Goal: Task Accomplishment & Management: Complete application form

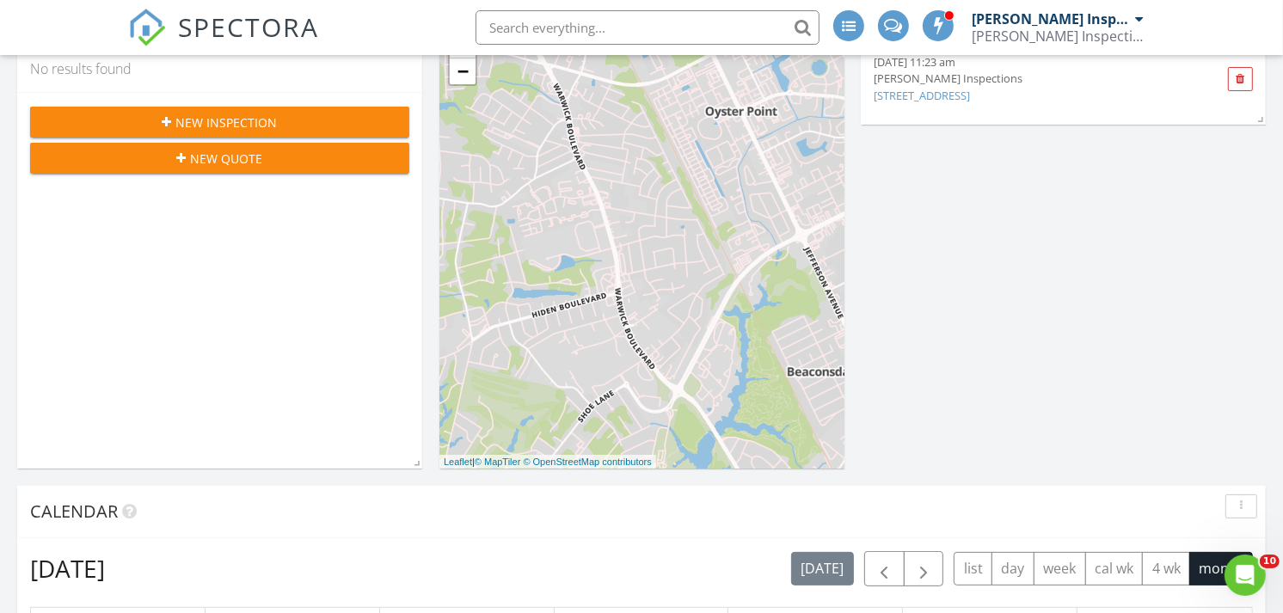
scroll to position [76, 0]
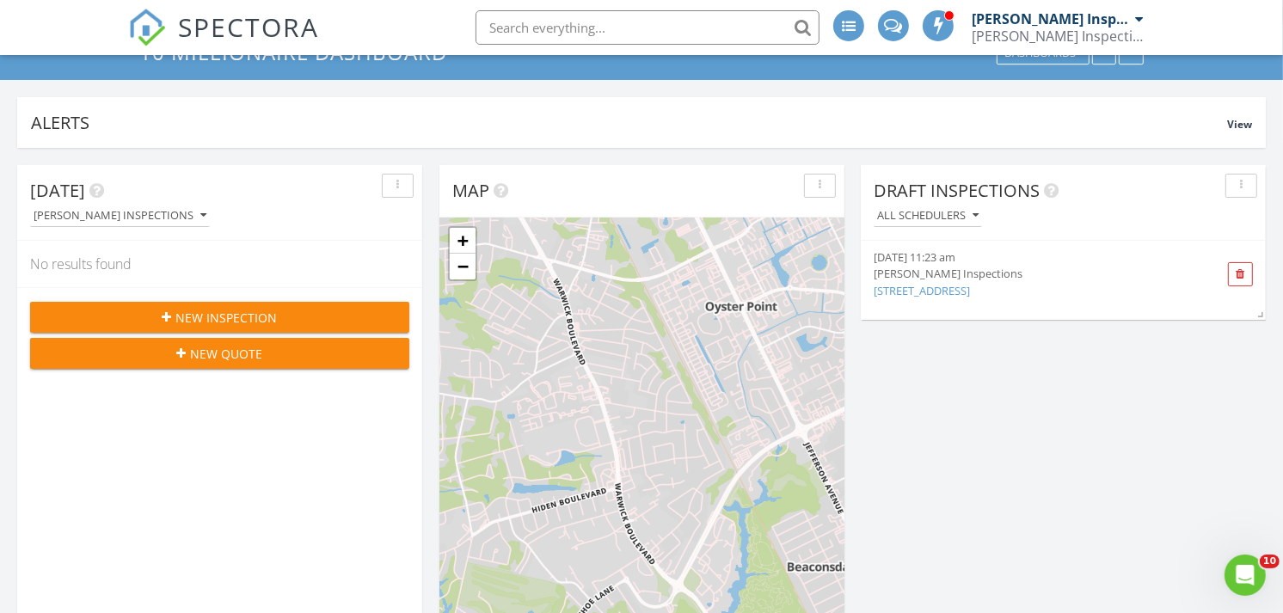
click at [247, 313] on span "New Inspection" at bounding box center [226, 318] width 101 height 18
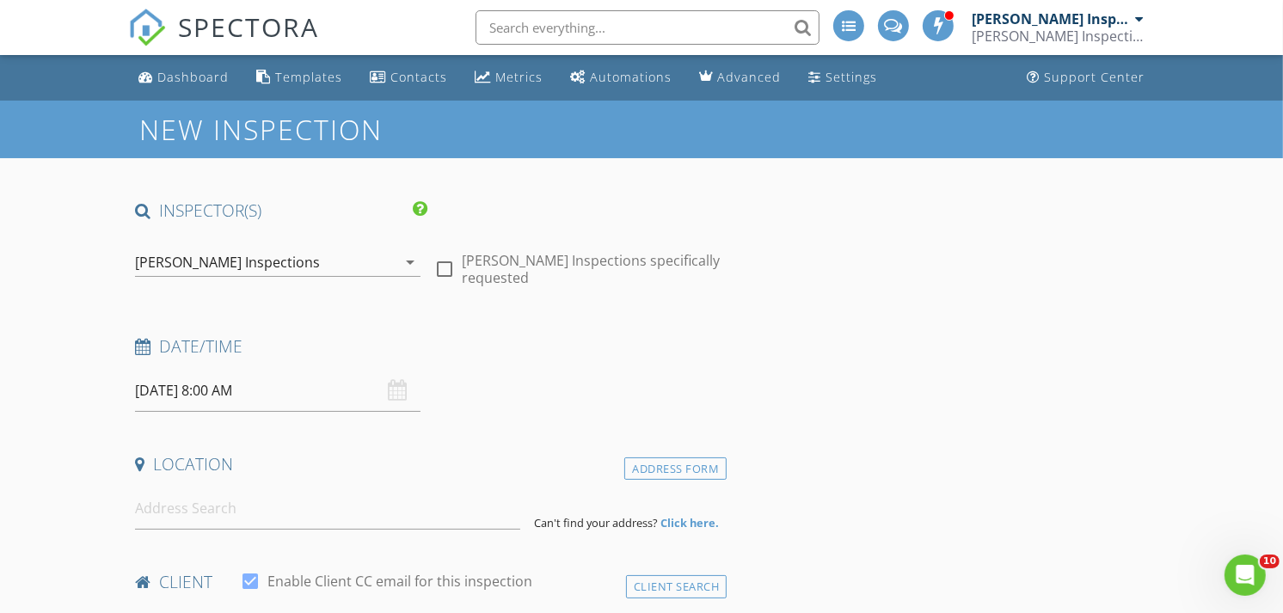
click at [243, 384] on input "08/29/2025 8:00 AM" at bounding box center [277, 391] width 285 height 42
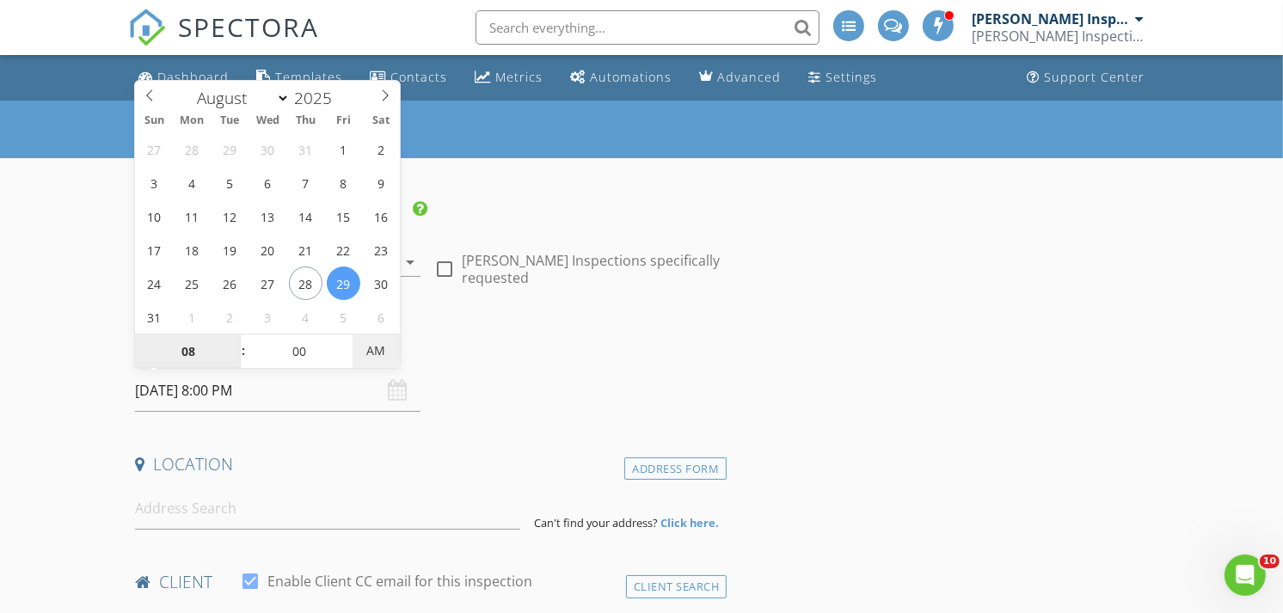
click at [352, 346] on span "AM" at bounding box center [375, 351] width 47 height 34
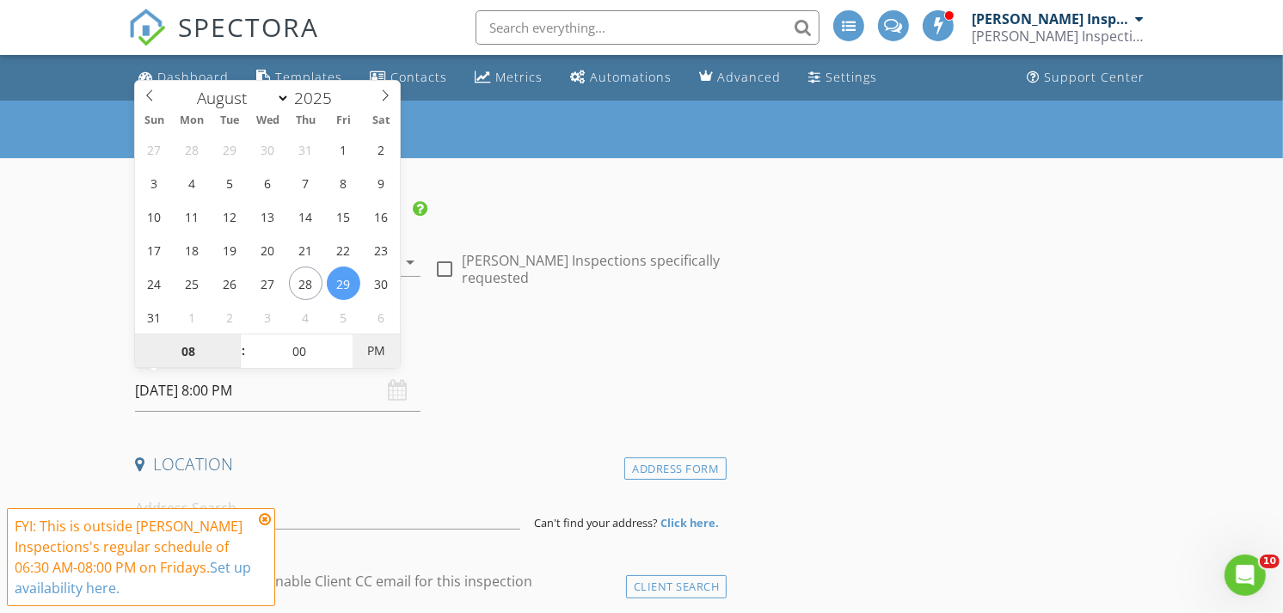
type input "08/29/2025 8:00 AM"
click at [363, 350] on span "PM" at bounding box center [375, 351] width 47 height 34
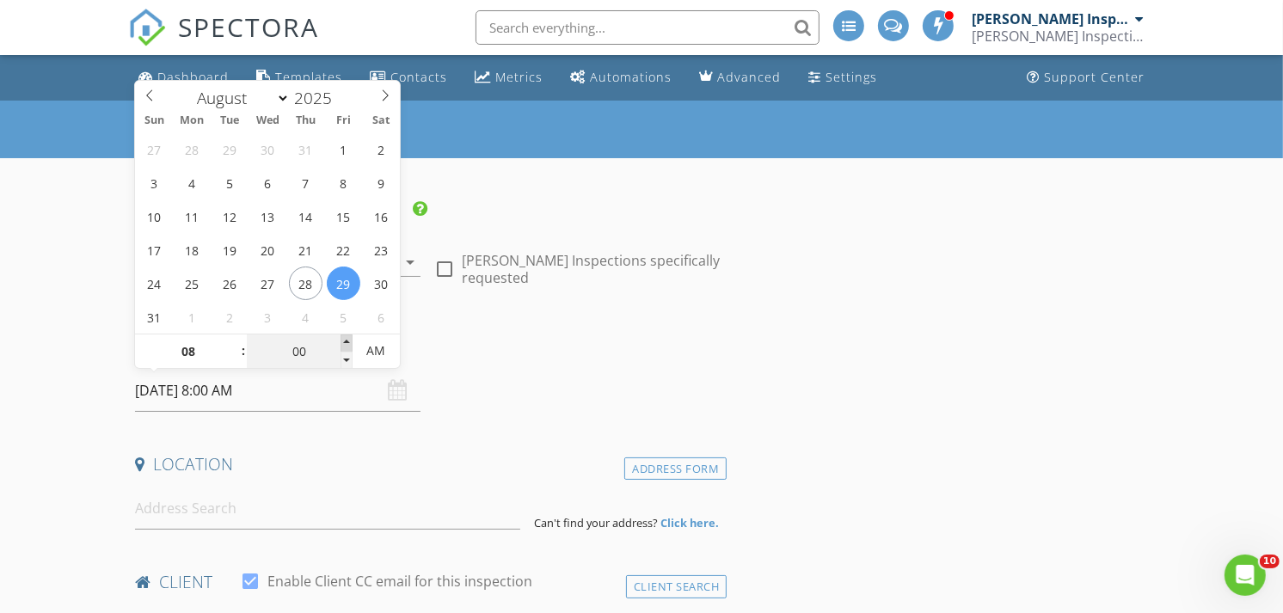
type input "05"
type input "08/29/2025 8:05 AM"
click at [345, 342] on span at bounding box center [346, 342] width 12 height 17
type input "10"
type input "08/29/2025 8:10 AM"
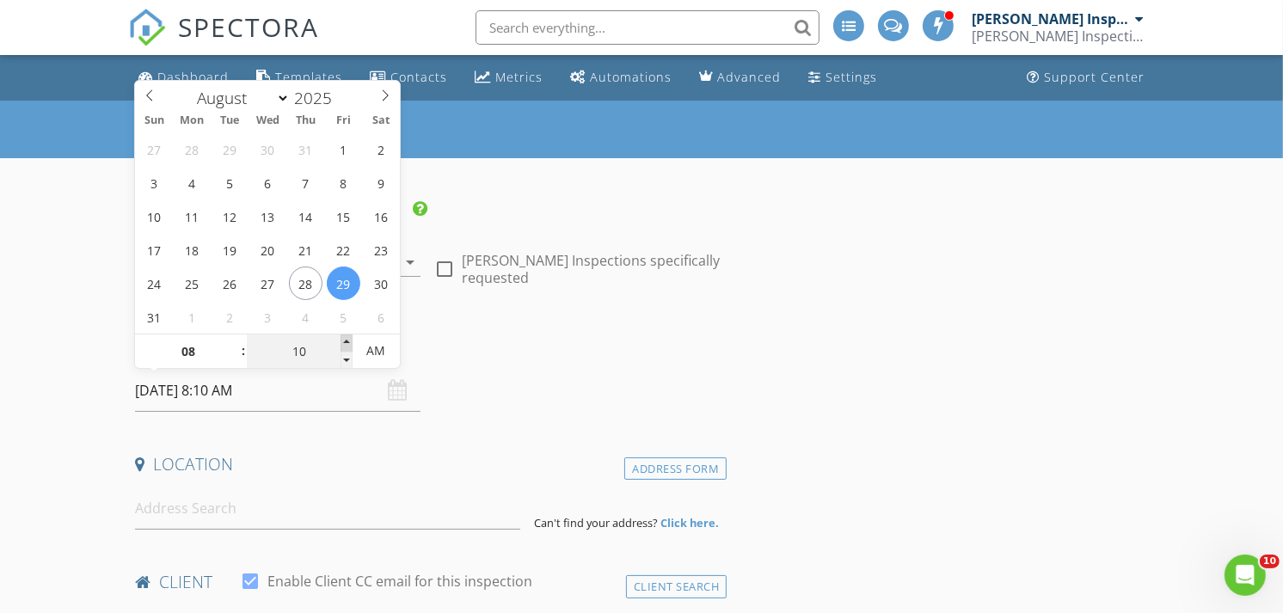
click at [345, 342] on span at bounding box center [346, 342] width 12 height 17
type input "15"
type input "08/29/2025 8:15 AM"
click at [345, 342] on span at bounding box center [346, 342] width 12 height 17
type input "20"
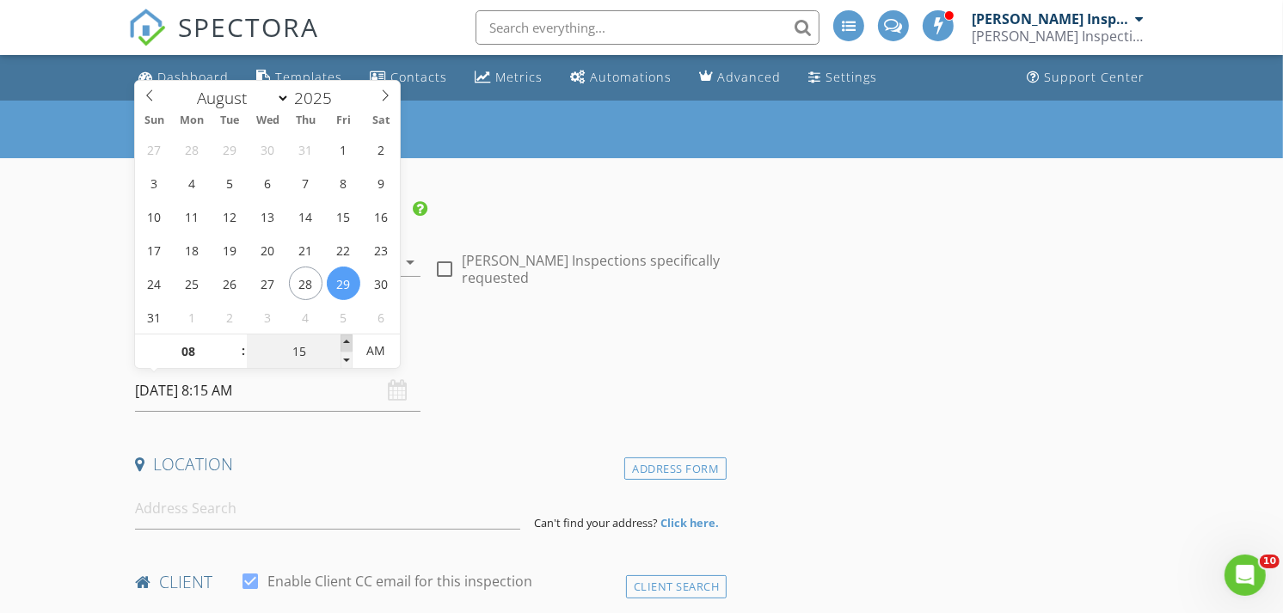
type input "08/29/2025 8:20 AM"
click at [345, 342] on span at bounding box center [346, 342] width 12 height 17
type input "09"
type input "08/29/2025 9:20 AM"
click at [236, 339] on span at bounding box center [235, 342] width 12 height 17
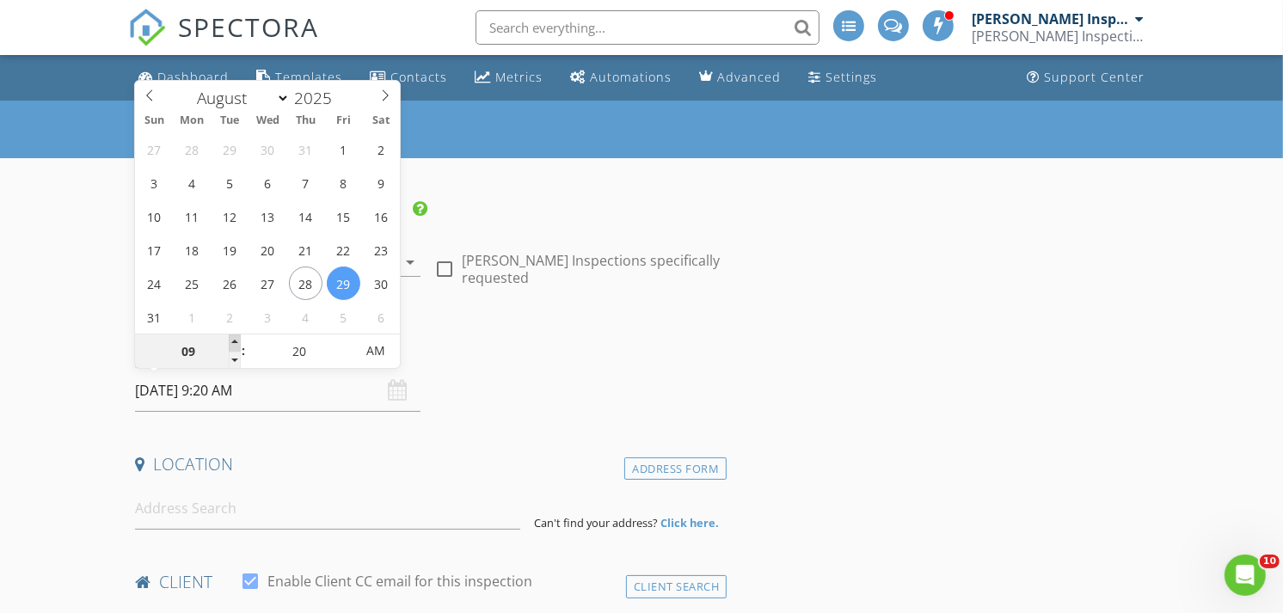
type input "10"
type input "08/29/2025 10:20 AM"
click at [236, 339] on span at bounding box center [235, 342] width 12 height 17
type input "11"
type input "08/29/2025 11:20 AM"
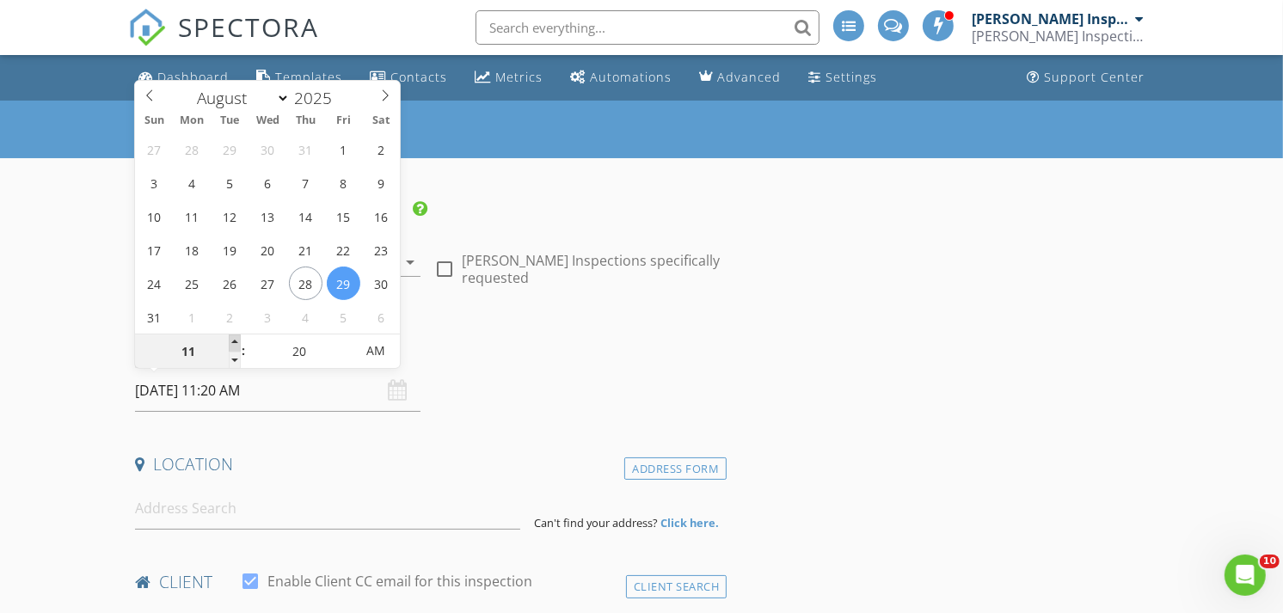
click at [236, 339] on span at bounding box center [235, 342] width 12 height 17
type input "12"
type input "08/29/2025 12:20 PM"
click at [236, 339] on span at bounding box center [235, 342] width 12 height 17
type input "25"
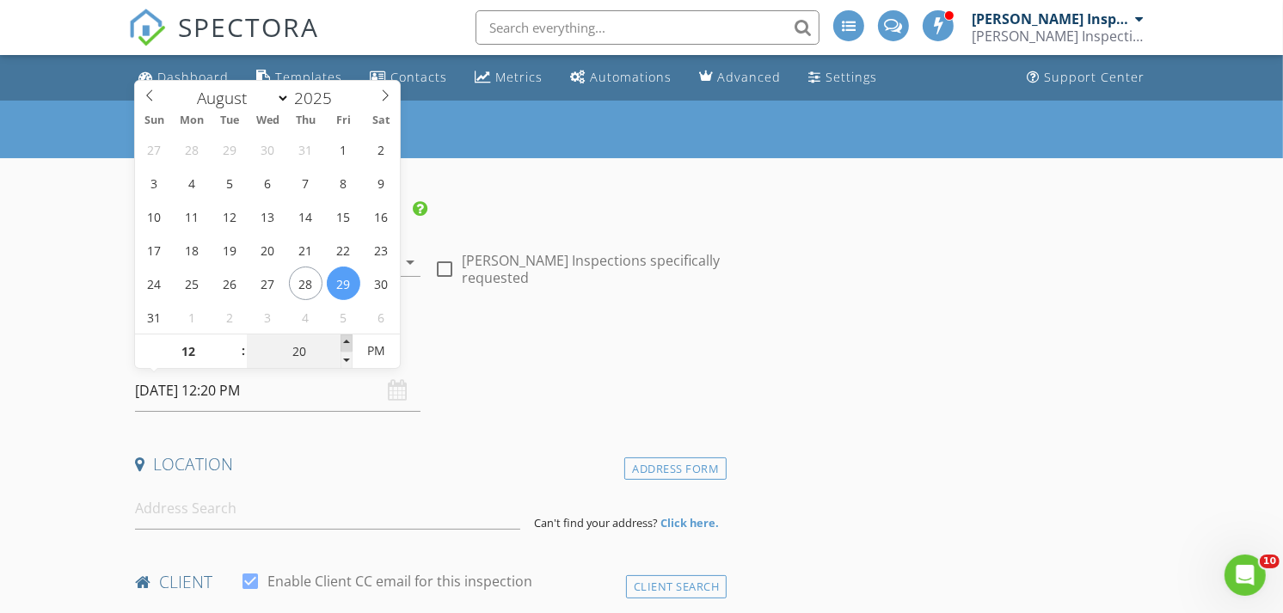
type input "08/29/2025 12:25 PM"
click at [348, 342] on span at bounding box center [346, 342] width 12 height 17
type input "30"
type input "08/29/2025 12:30 PM"
click at [348, 342] on span at bounding box center [346, 342] width 12 height 17
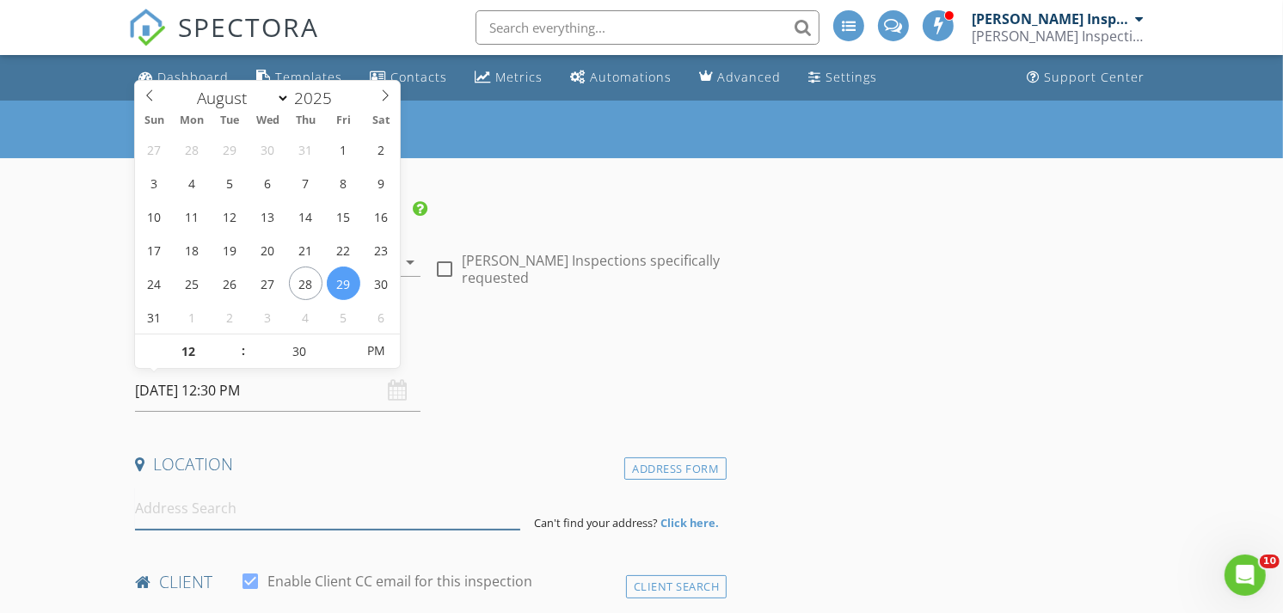
click at [182, 512] on input at bounding box center [327, 508] width 385 height 42
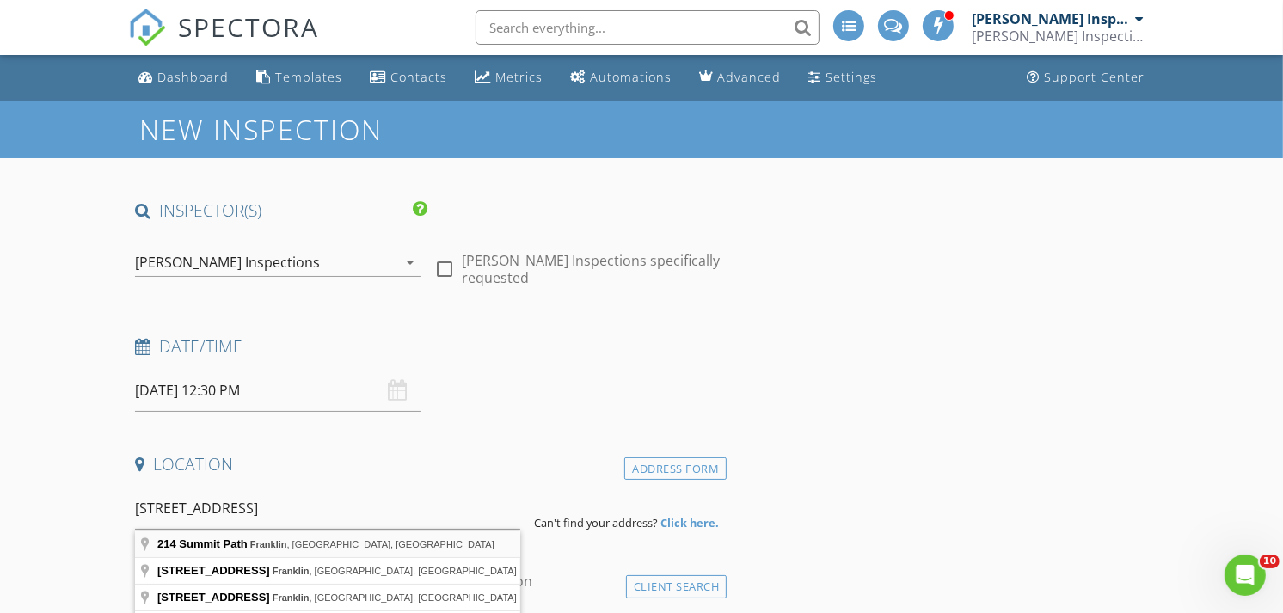
type input "214 Summit Path, Franklin, VA, USA"
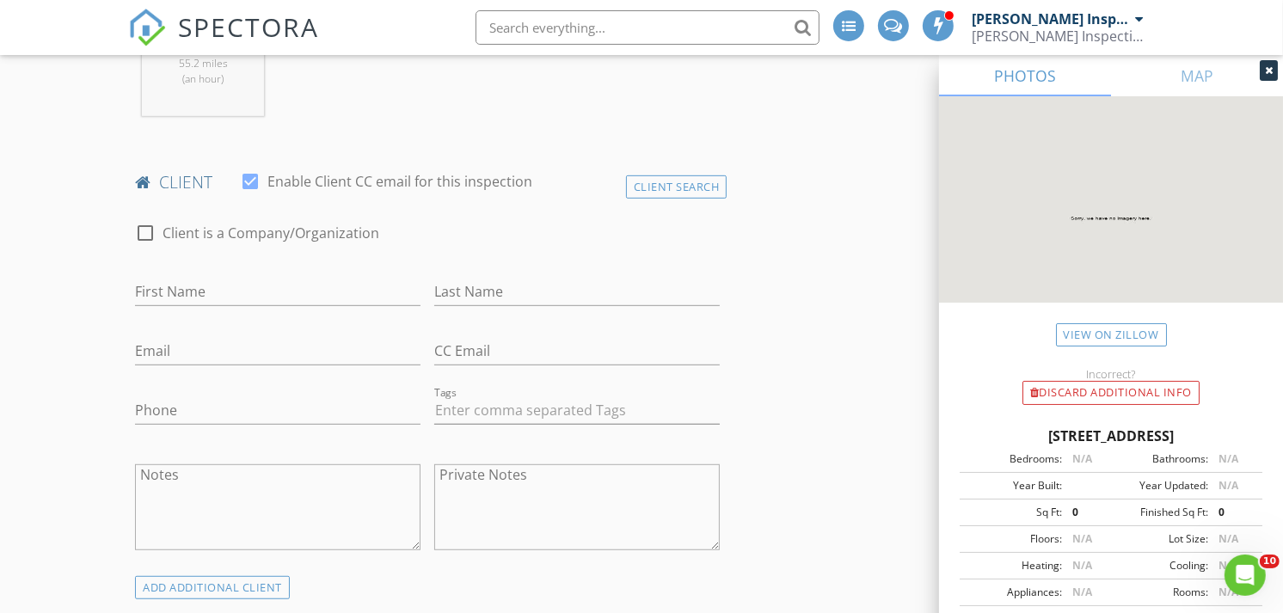
scroll to position [586, 0]
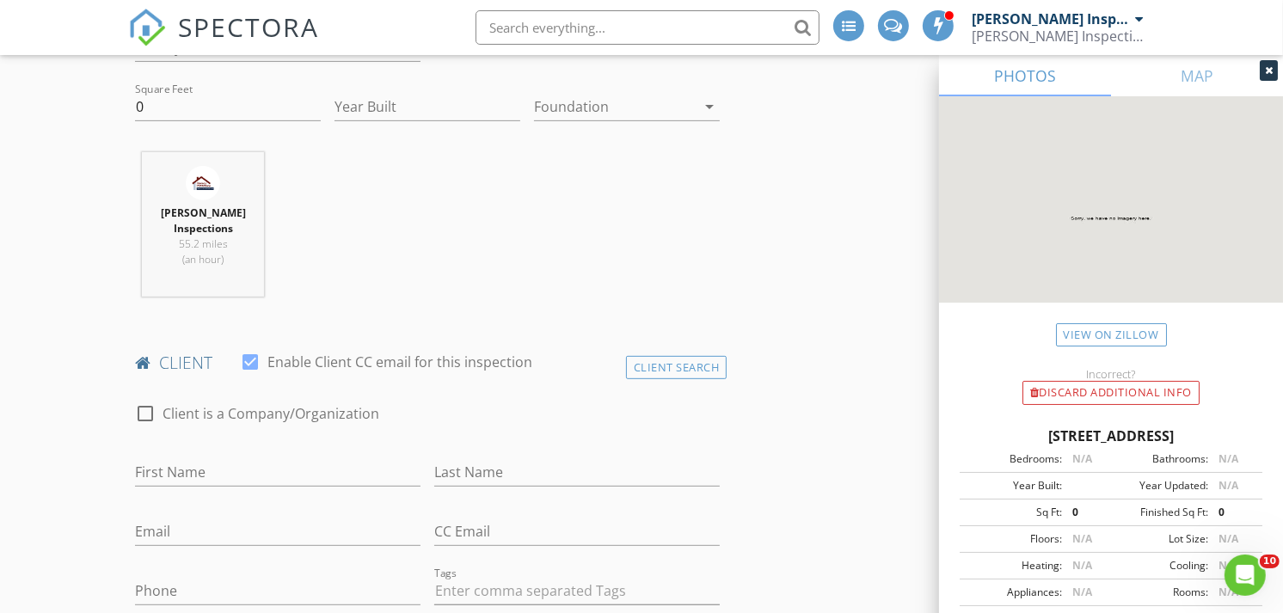
click at [673, 113] on div at bounding box center [615, 107] width 162 height 28
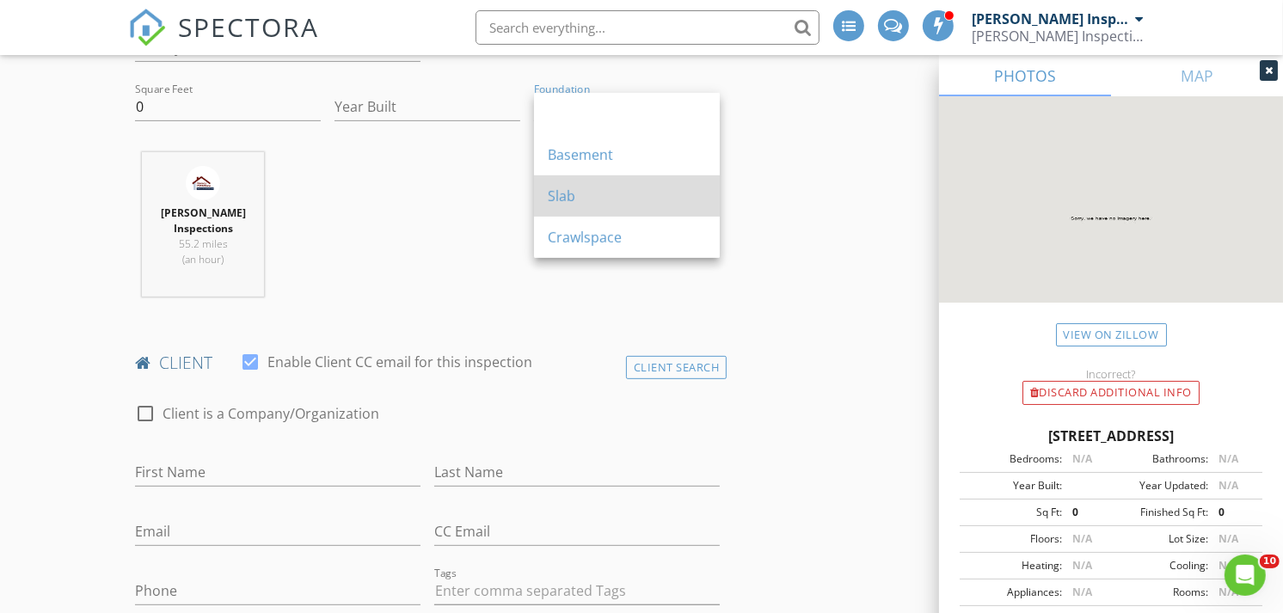
click at [591, 187] on div "Slab" at bounding box center [627, 196] width 158 height 21
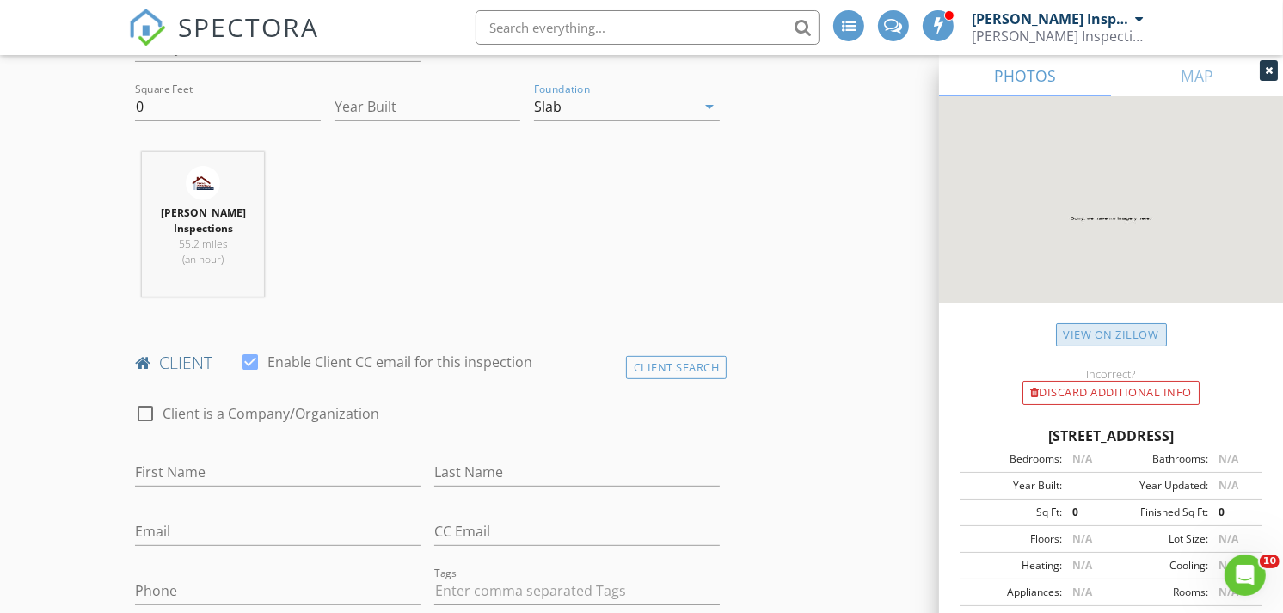
click at [1124, 329] on link "View on Zillow" at bounding box center [1111, 334] width 111 height 23
click at [241, 117] on input "0" at bounding box center [228, 107] width 186 height 28
type input "0"
type input "1442"
click at [415, 185] on div "Thomas Inspections 55.2 miles (an hour)" at bounding box center [427, 231] width 598 height 158
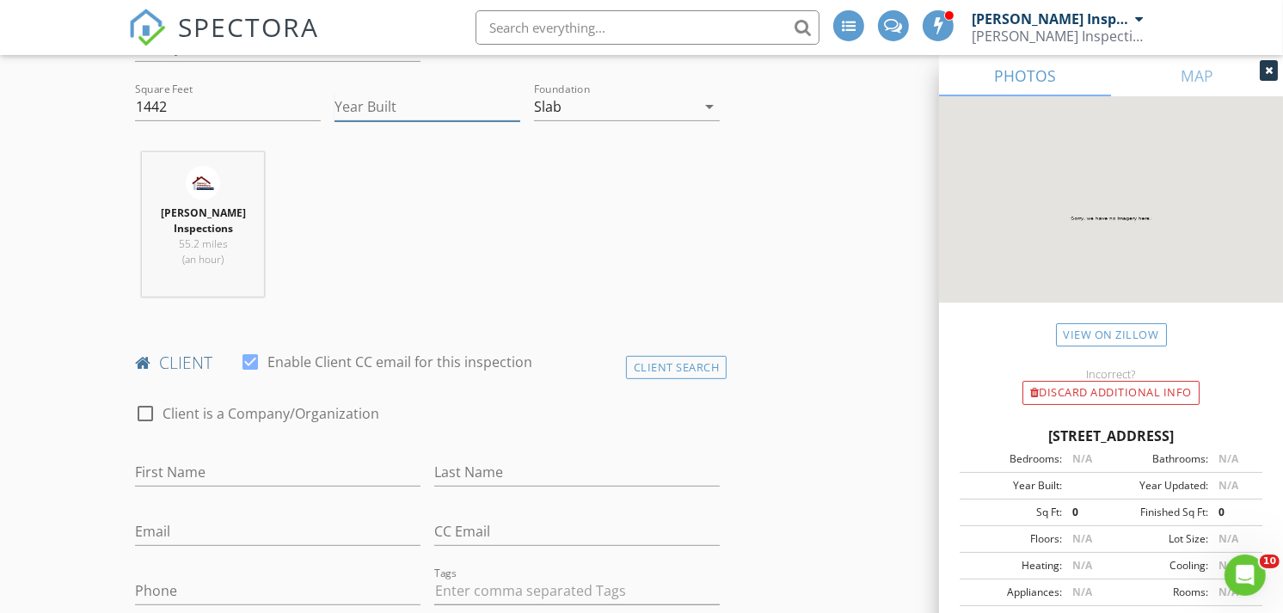
click at [465, 105] on input "Year Built" at bounding box center [427, 107] width 186 height 28
type input "2025"
click at [475, 192] on div "Thomas Inspections 55.2 miles (an hour)" at bounding box center [427, 231] width 598 height 158
click at [233, 474] on input "First Name" at bounding box center [277, 472] width 285 height 28
type input "William"
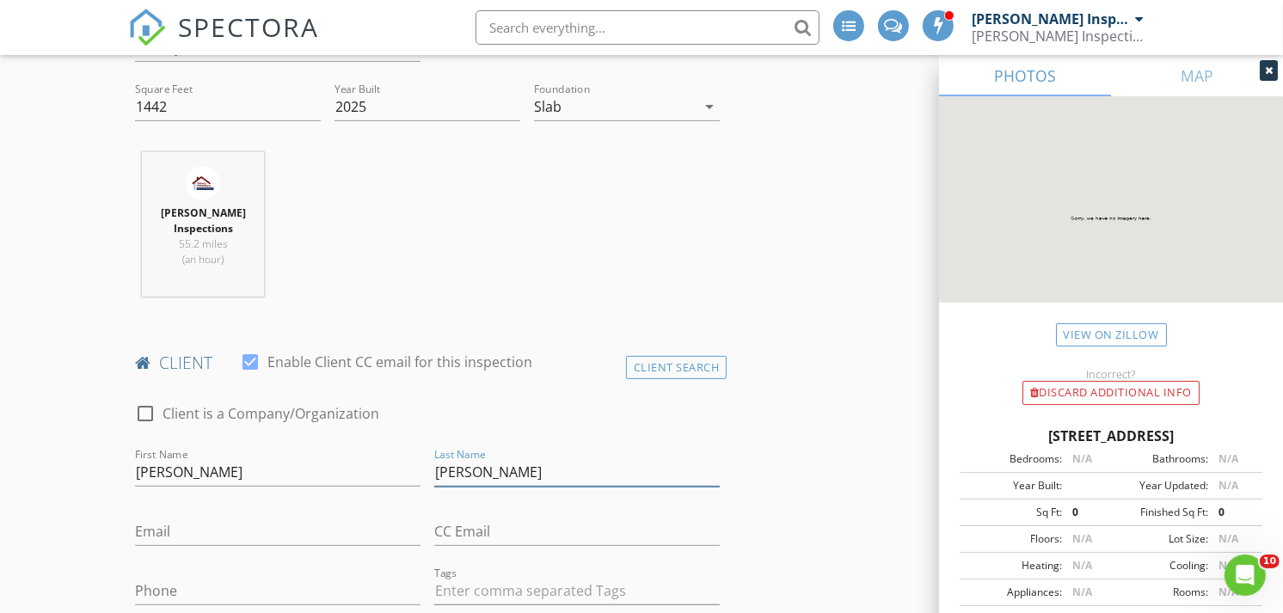
type input "Sanford"
click at [540, 288] on div "Thomas Inspections 55.2 miles (an hour)" at bounding box center [427, 231] width 598 height 158
click at [230, 535] on input "earlsanford" at bounding box center [277, 532] width 285 height 28
type input "[EMAIL_ADDRESS][DOMAIN_NAME]"
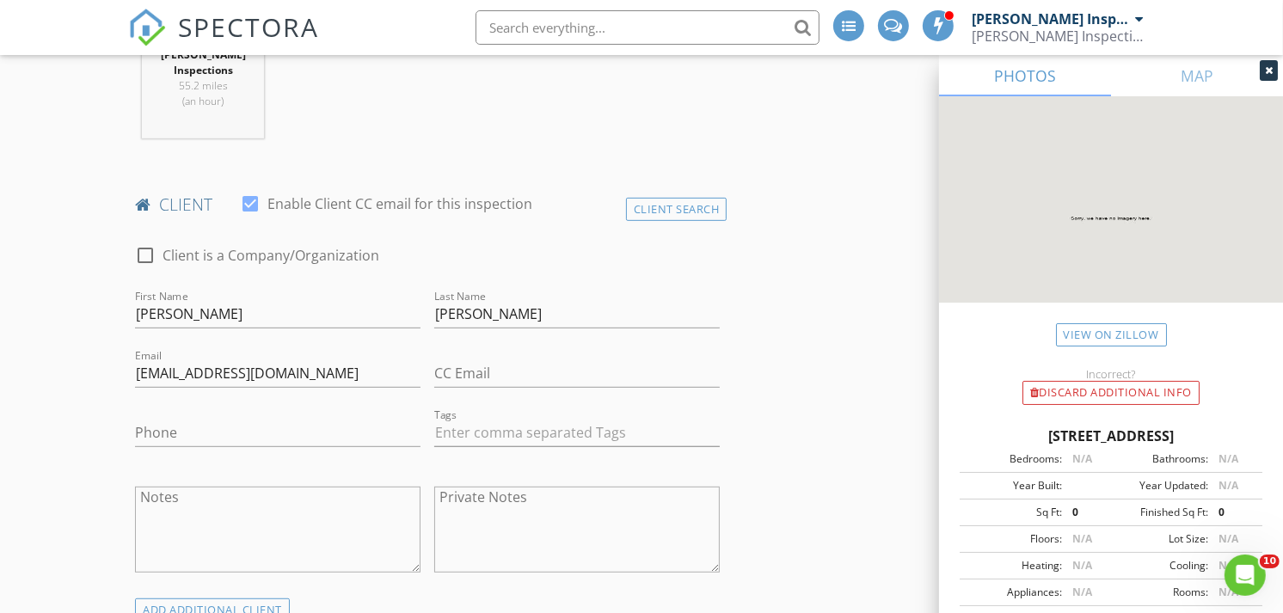
scroll to position [761, 0]
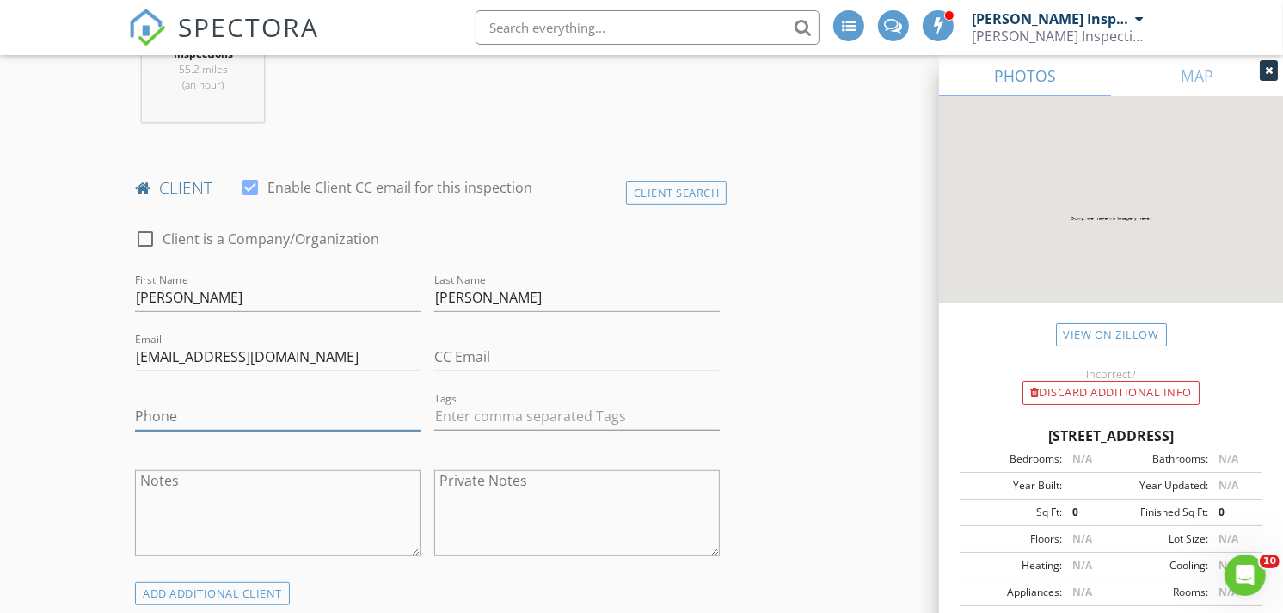
click at [279, 409] on input "Phone" at bounding box center [277, 416] width 285 height 28
type input "[PHONE_NUMBER]"
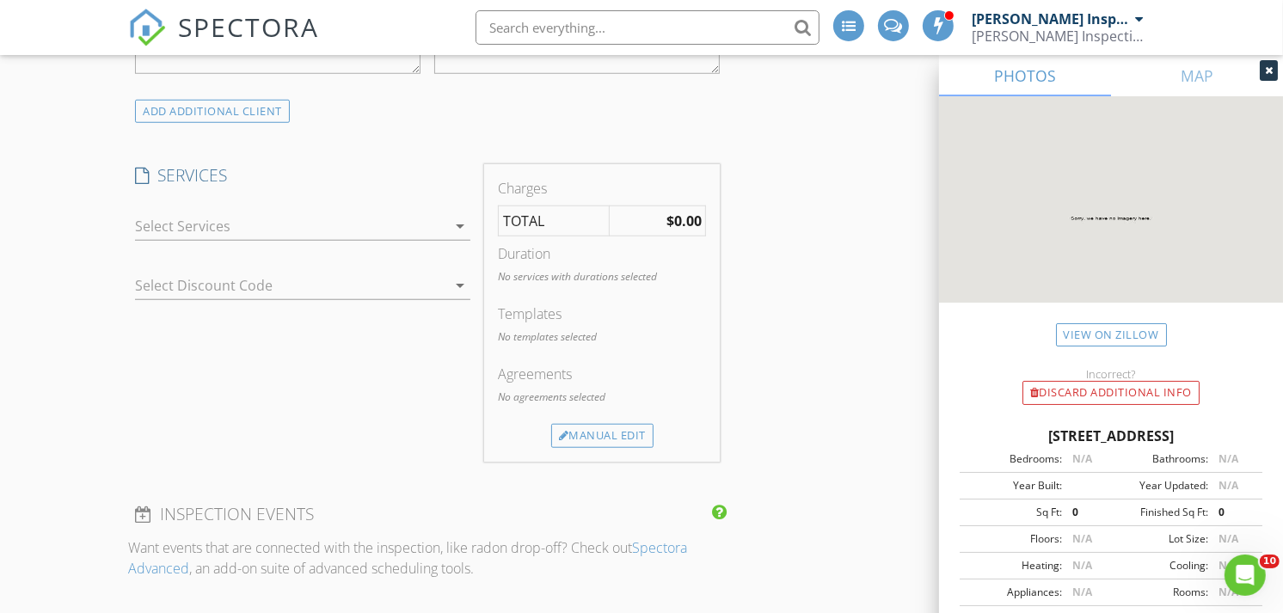
scroll to position [1266, 0]
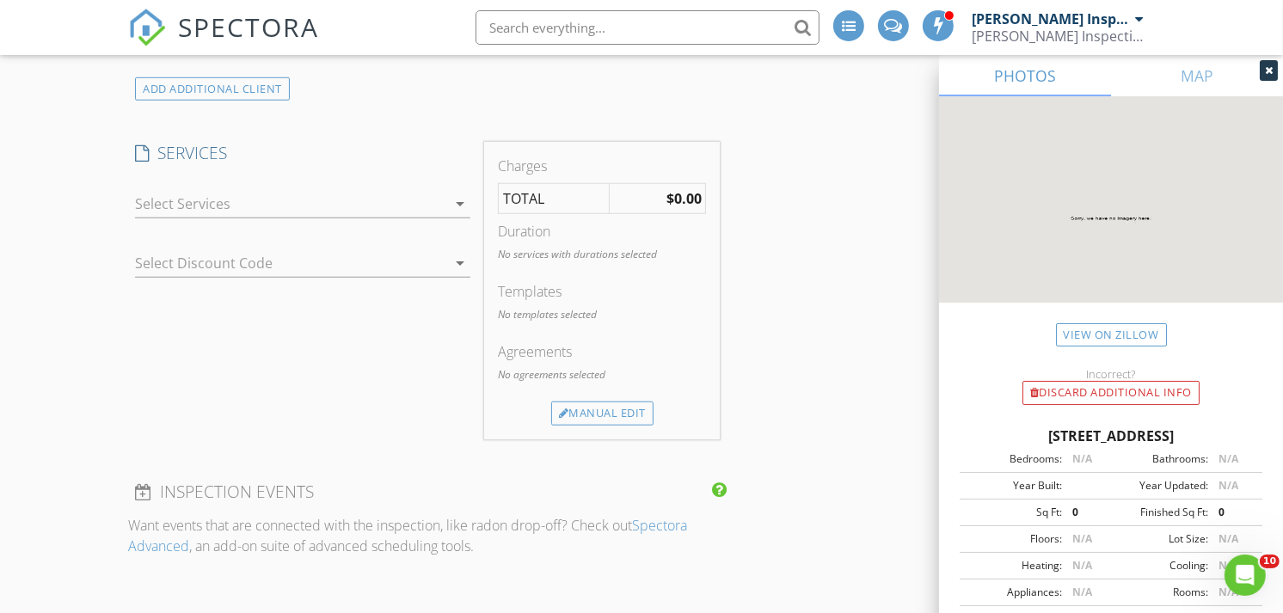
click at [443, 215] on div at bounding box center [290, 204] width 311 height 28
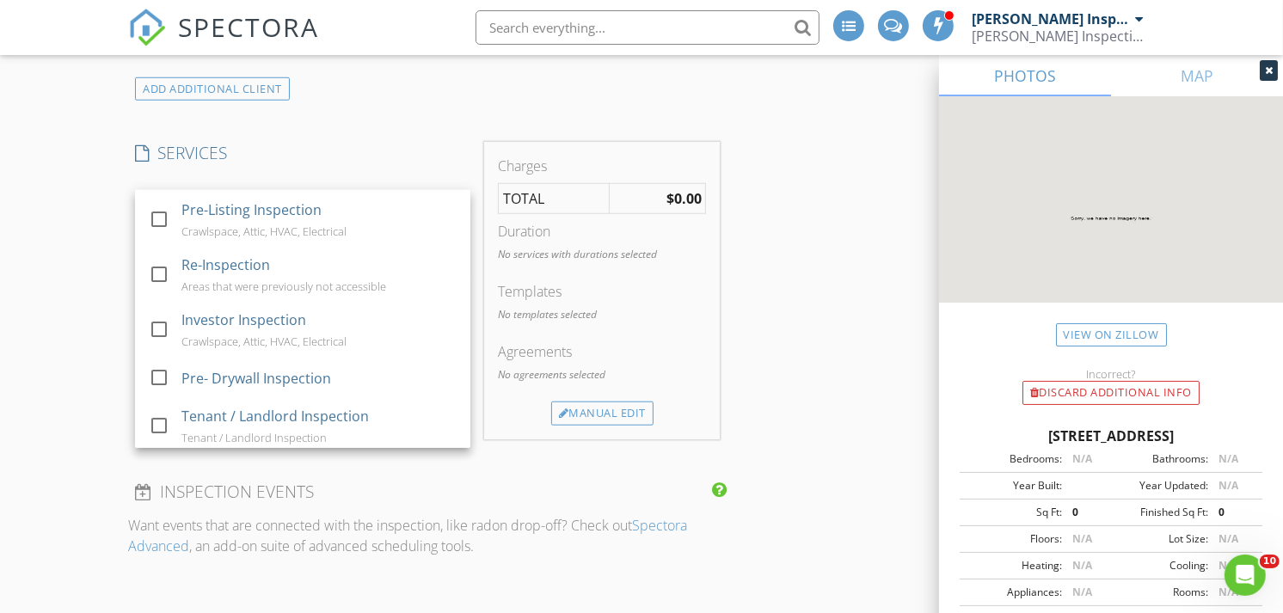
scroll to position [155, 0]
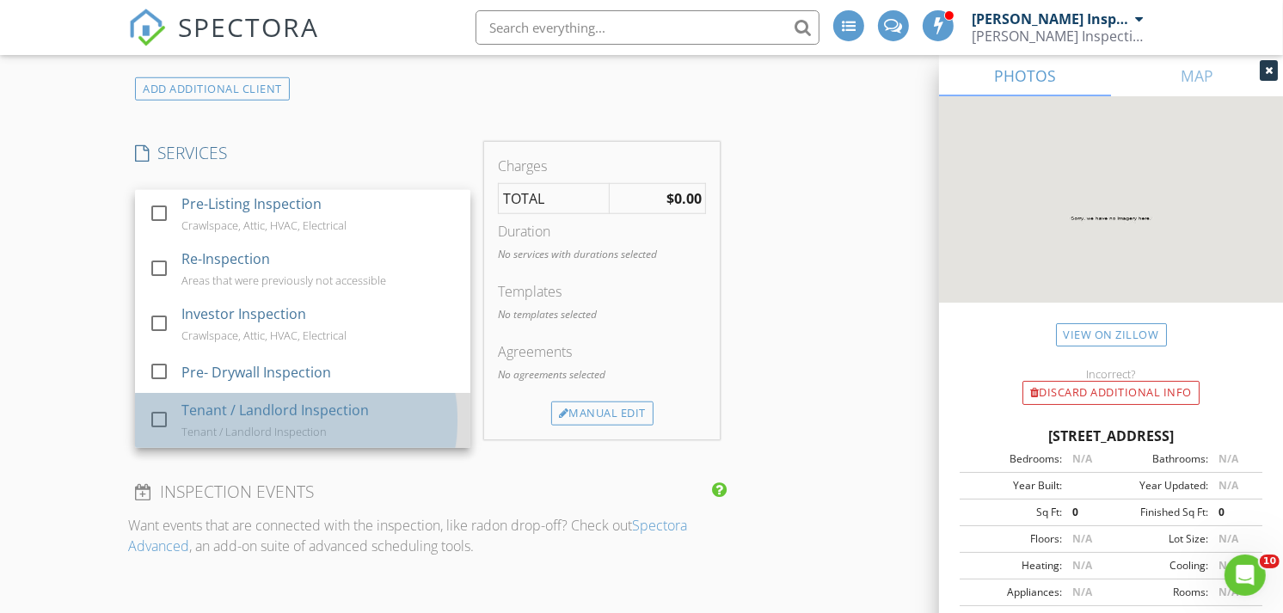
click at [292, 393] on div "Tenant / Landlord Inspection Tenant / Landlord Inspection" at bounding box center [318, 420] width 275 height 55
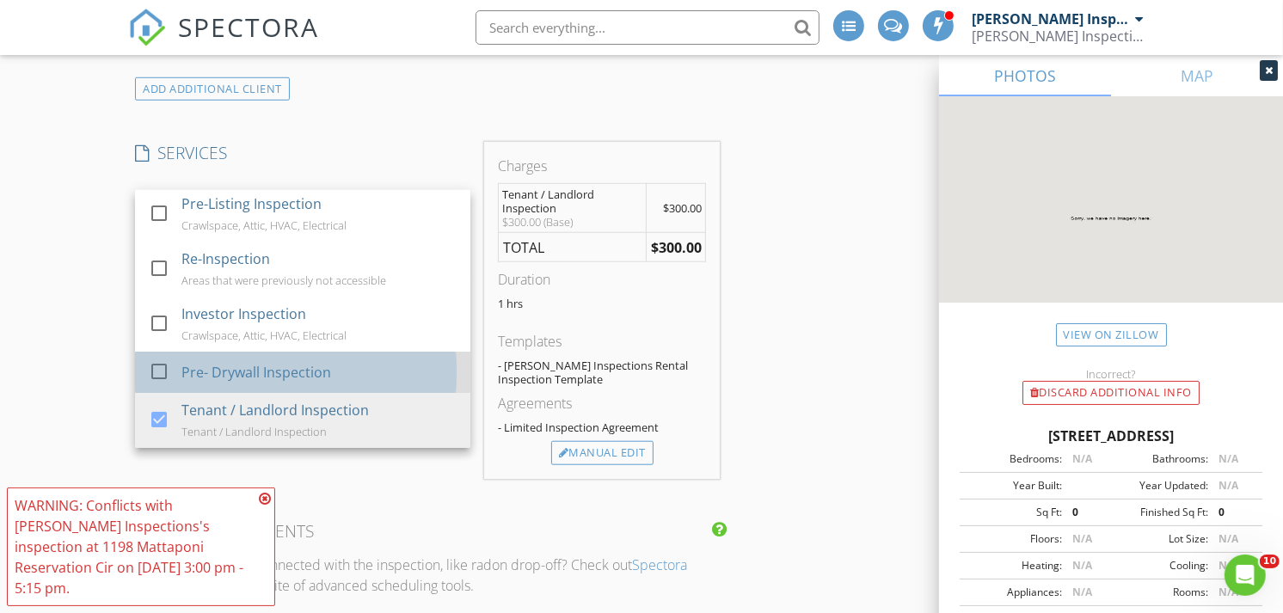
click at [323, 364] on div "Pre- Drywall Inspection" at bounding box center [256, 372] width 150 height 21
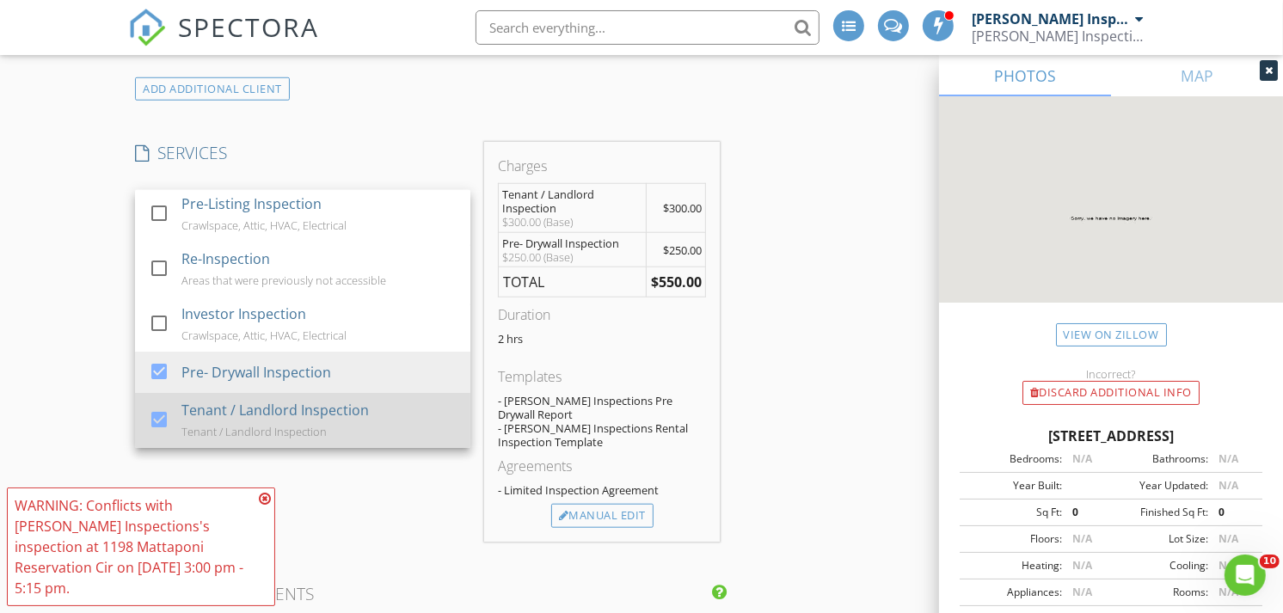
click at [151, 417] on div at bounding box center [158, 419] width 29 height 29
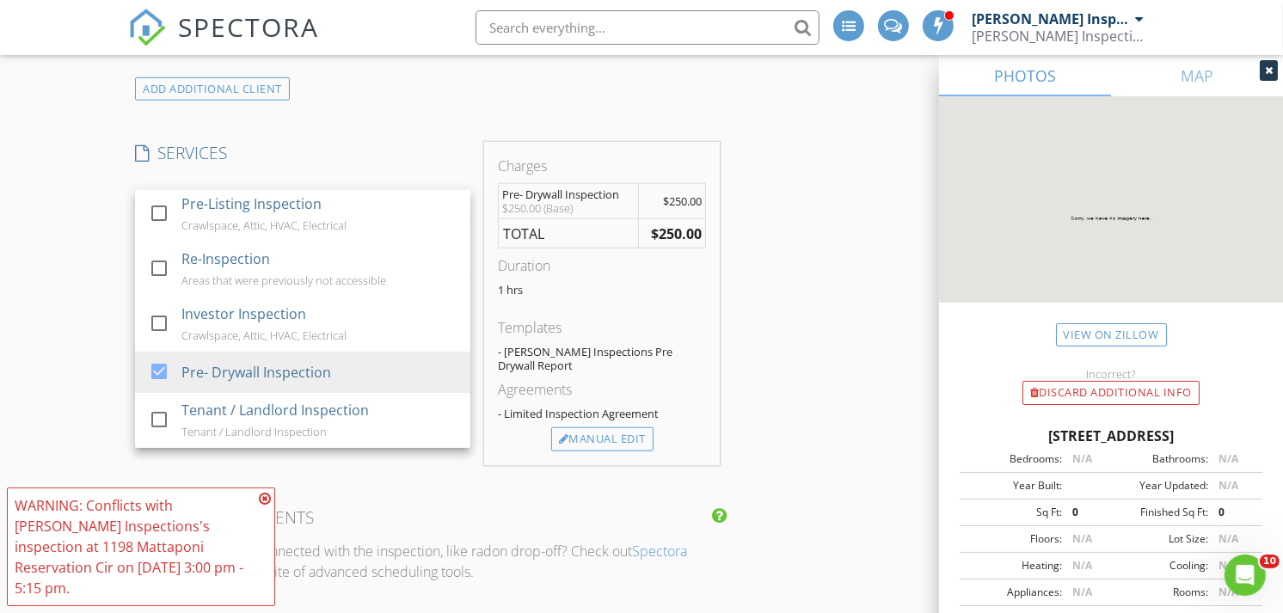
click at [58, 380] on div "New Inspection INSPECTOR(S) check_box Thomas Inspections PRIMARY Thomas Inspect…" at bounding box center [641, 430] width 1283 height 3190
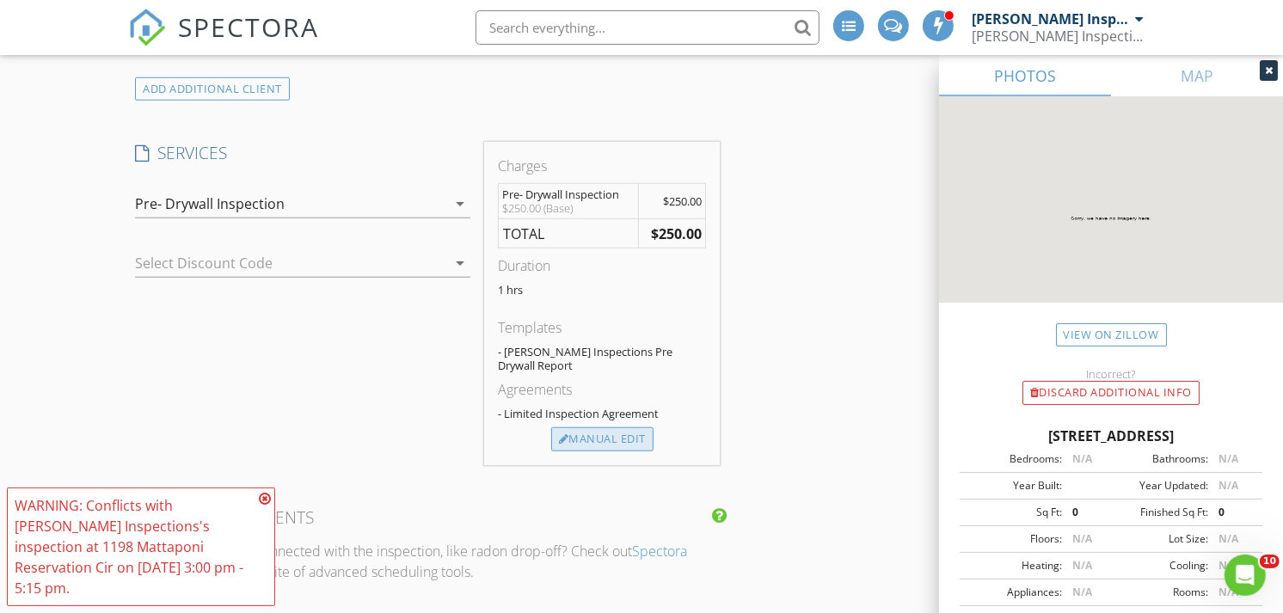
click at [578, 430] on div "Manual Edit" at bounding box center [602, 439] width 102 height 24
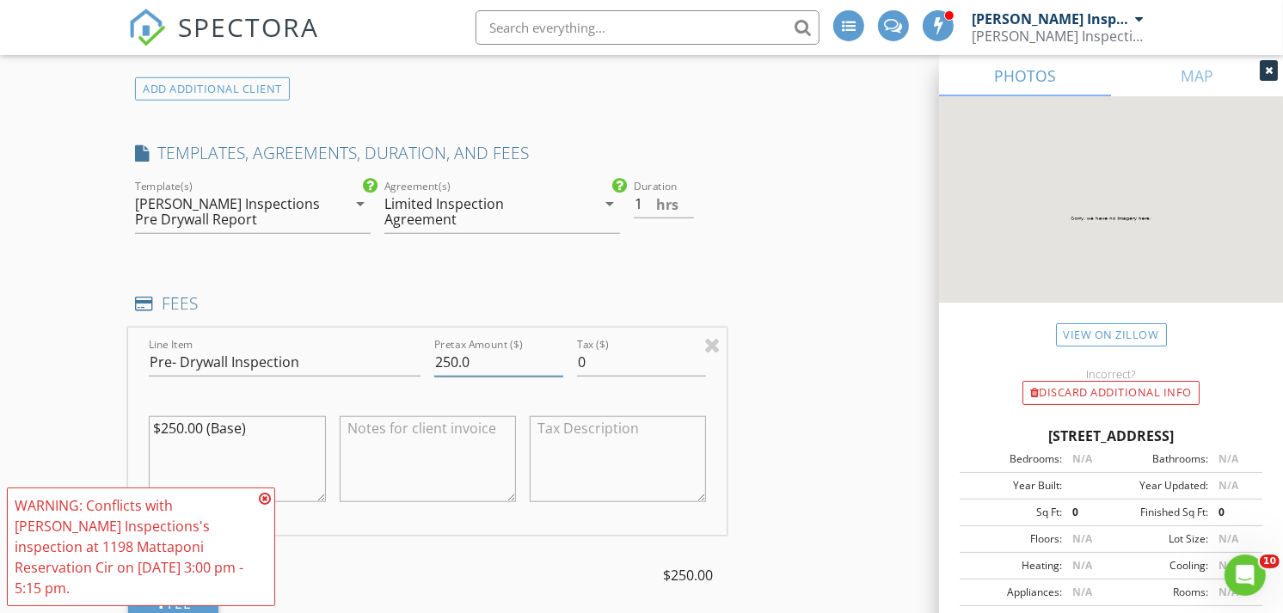
click at [456, 365] on input "250.0" at bounding box center [498, 362] width 129 height 28
click at [519, 352] on input "300.0" at bounding box center [498, 362] width 129 height 28
type input "300.00"
click at [793, 259] on div "INSPECTOR(S) check_box Thomas Inspections PRIMARY Thomas Inspections arrow_drop…" at bounding box center [641, 547] width 1027 height 3227
click at [202, 426] on textarea "$250.00 (Base)" at bounding box center [237, 459] width 176 height 86
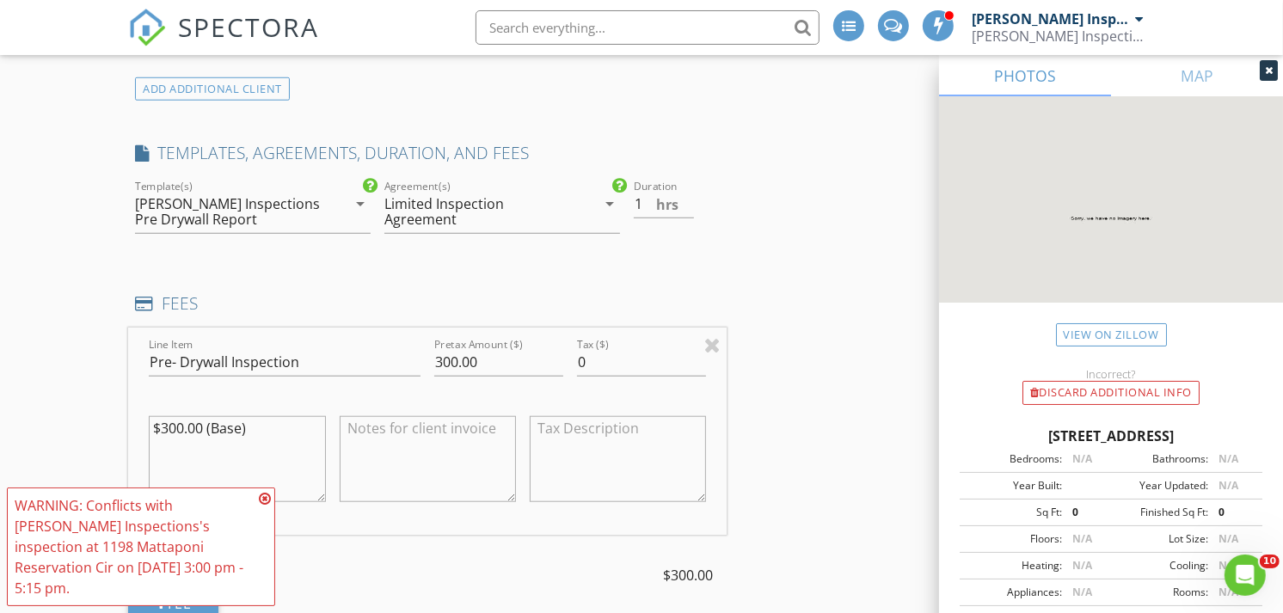
type textarea "$300.00 (Base)"
click at [806, 338] on div "INSPECTOR(S) check_box Thomas Inspections PRIMARY Thomas Inspections arrow_drop…" at bounding box center [641, 547] width 1027 height 3227
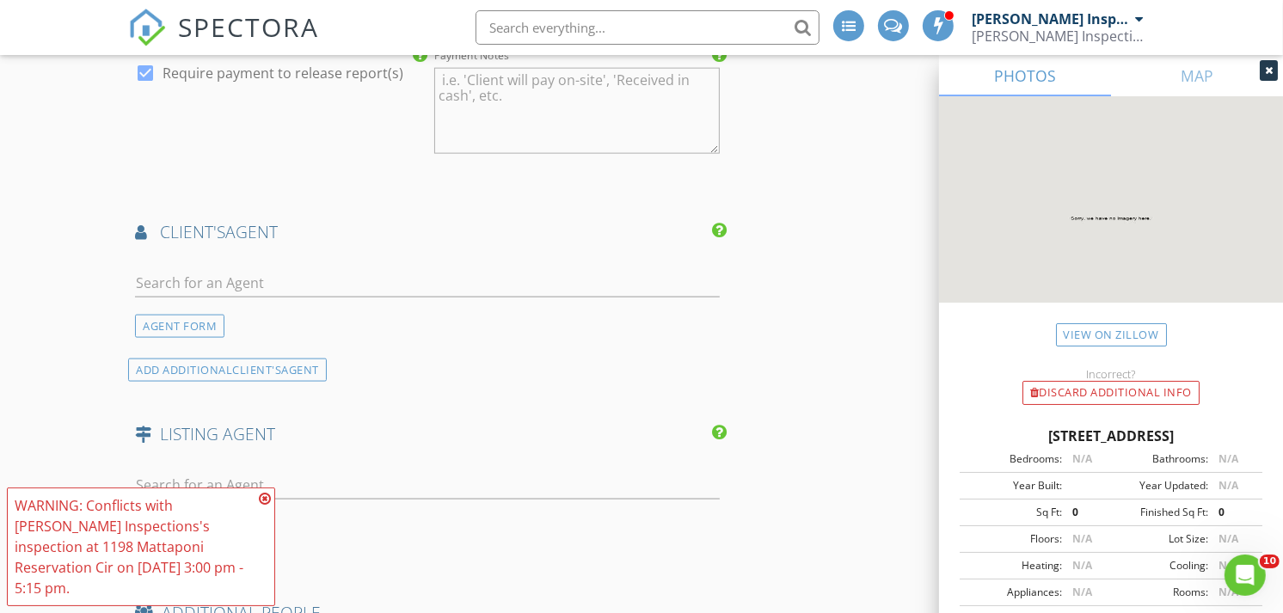
scroll to position [1226, 0]
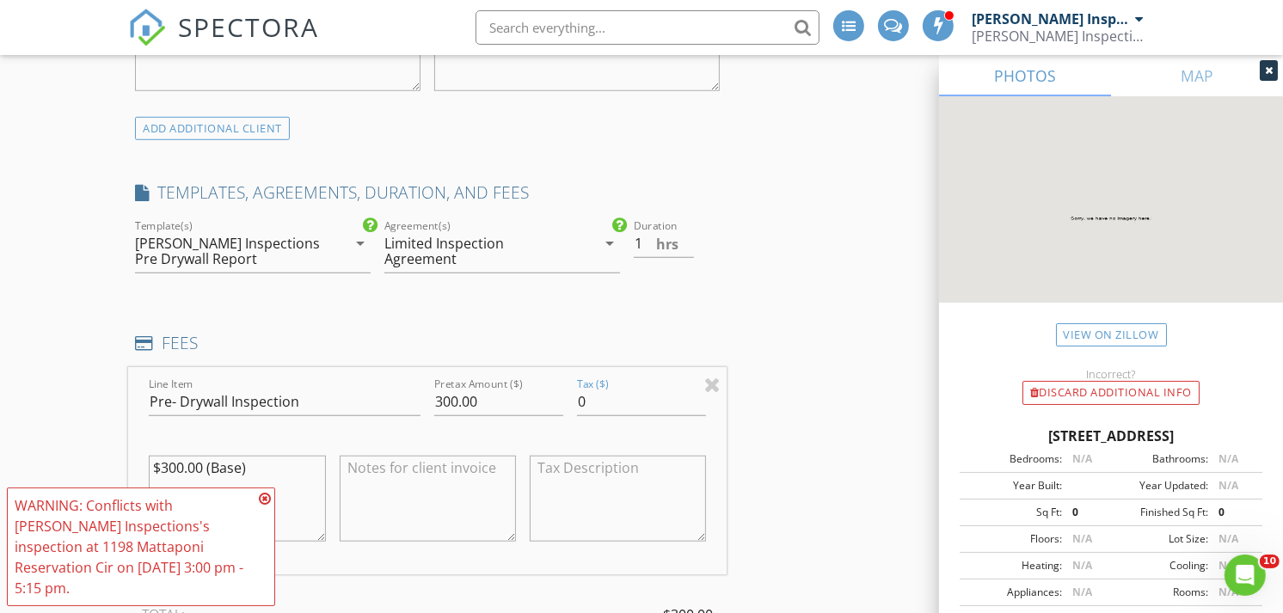
click at [264, 506] on icon at bounding box center [265, 499] width 12 height 14
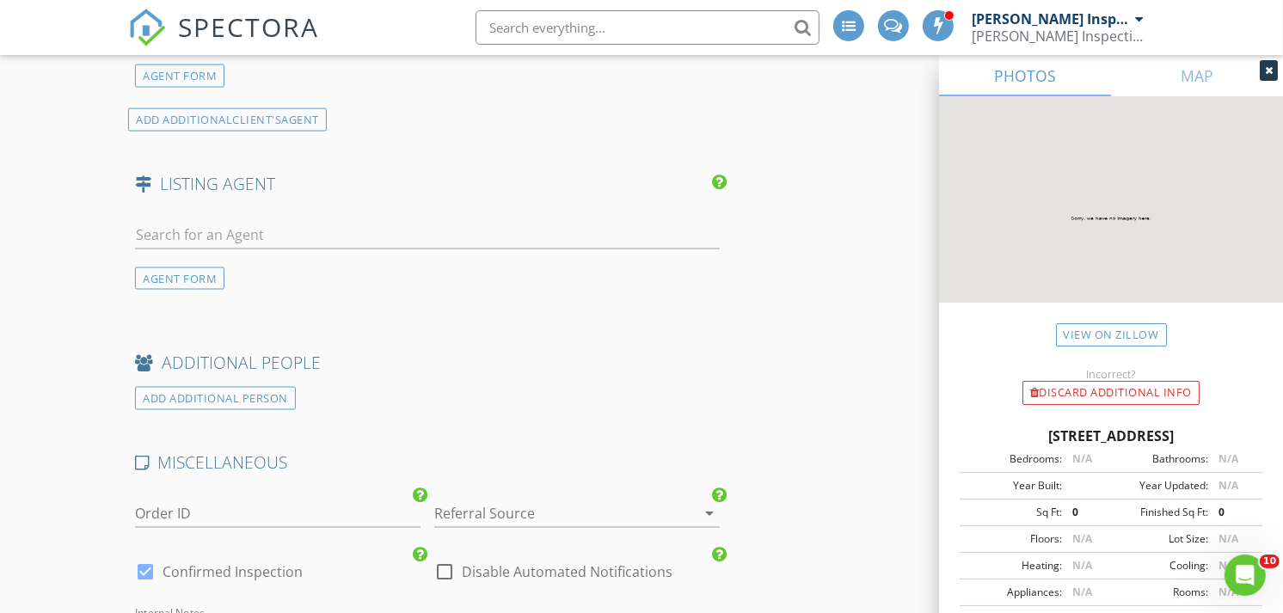
scroll to position [2855, 0]
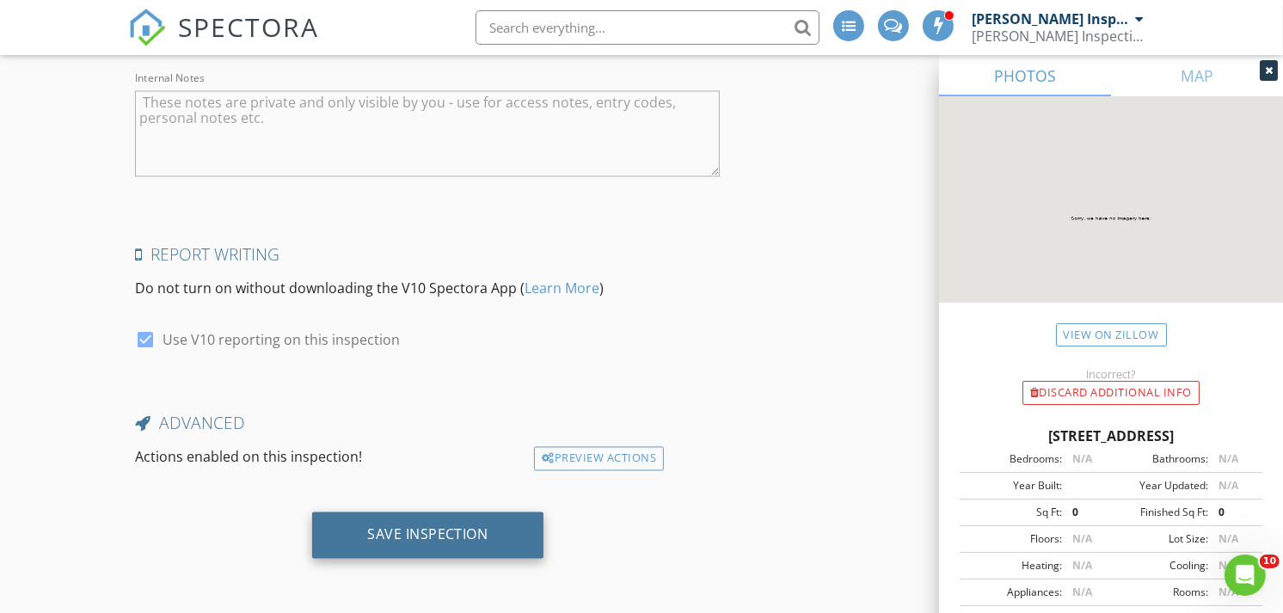
click at [509, 544] on div "Save Inspection" at bounding box center [427, 535] width 231 height 46
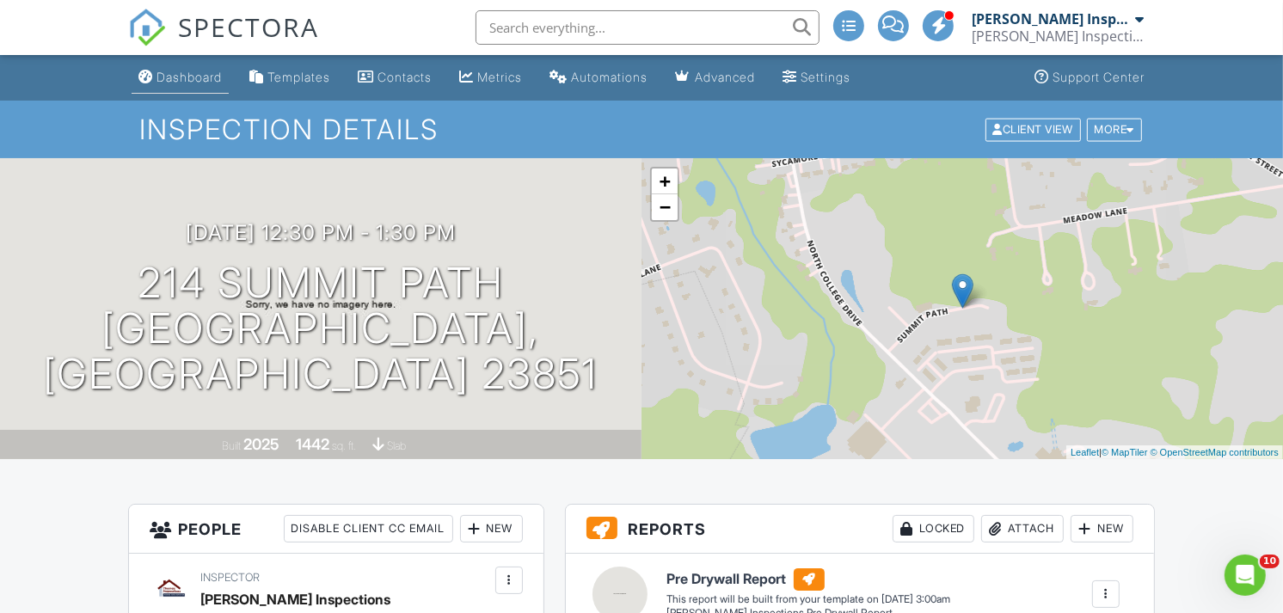
click at [169, 77] on div "Dashboard" at bounding box center [188, 77] width 65 height 15
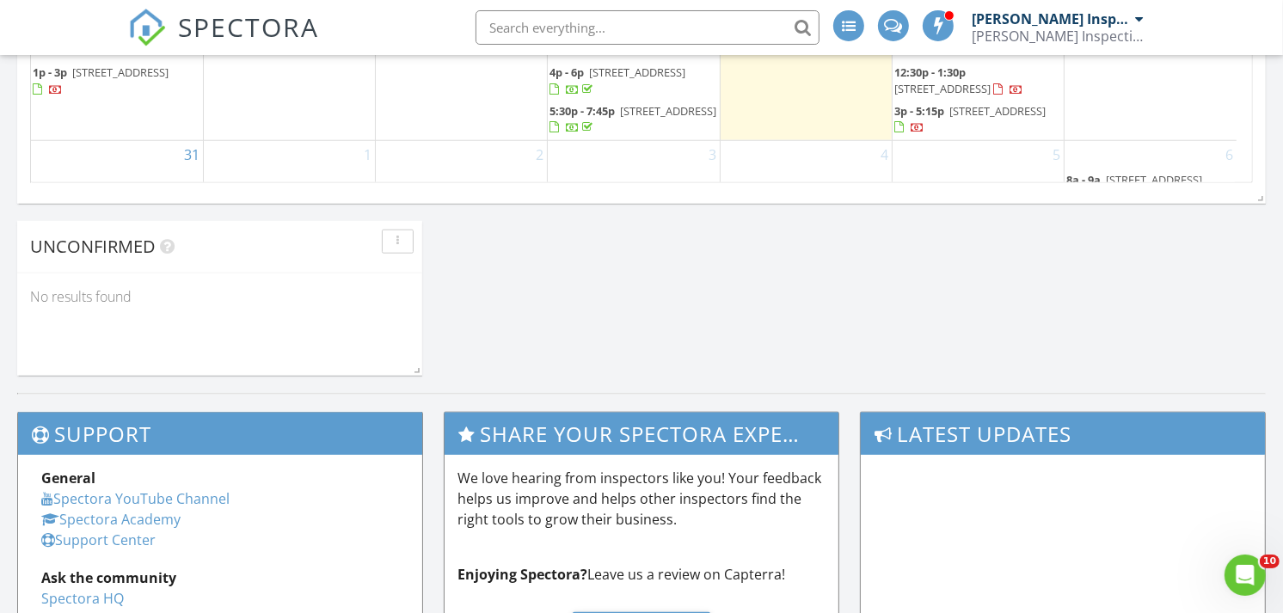
scroll to position [1310, 0]
